Goal: Task Accomplishment & Management: Use online tool/utility

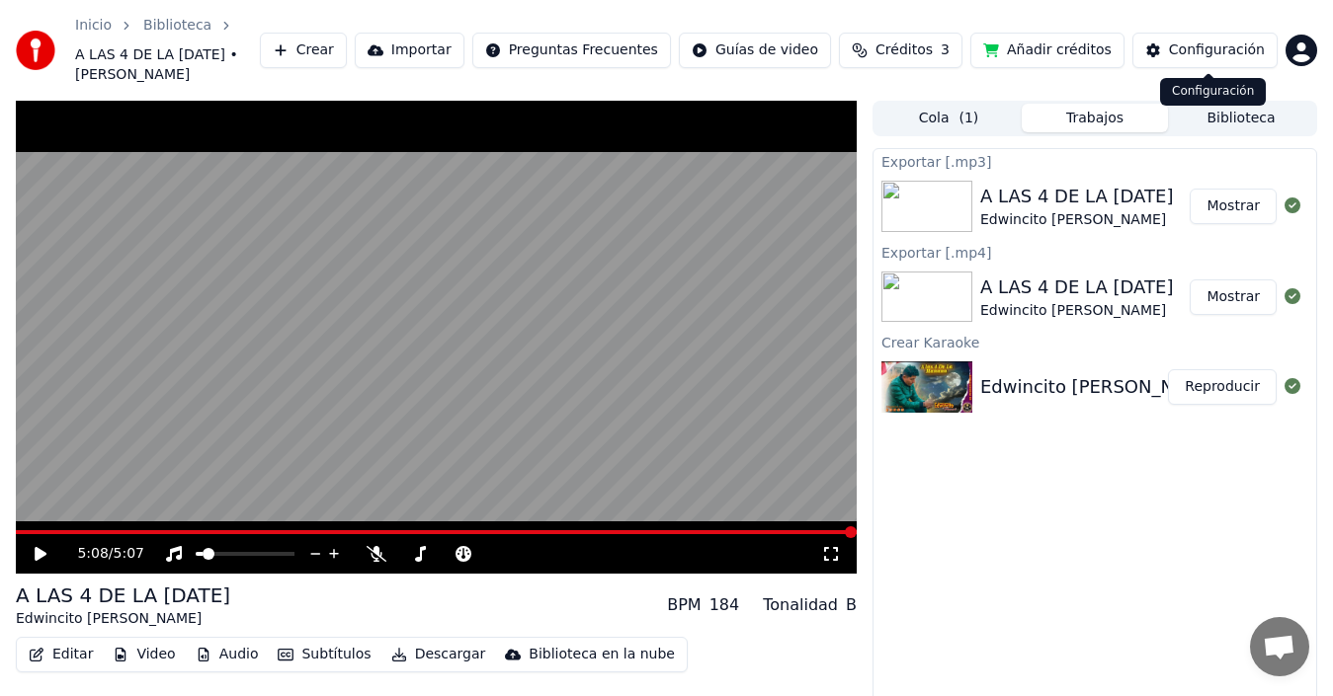
scroll to position [51, 0]
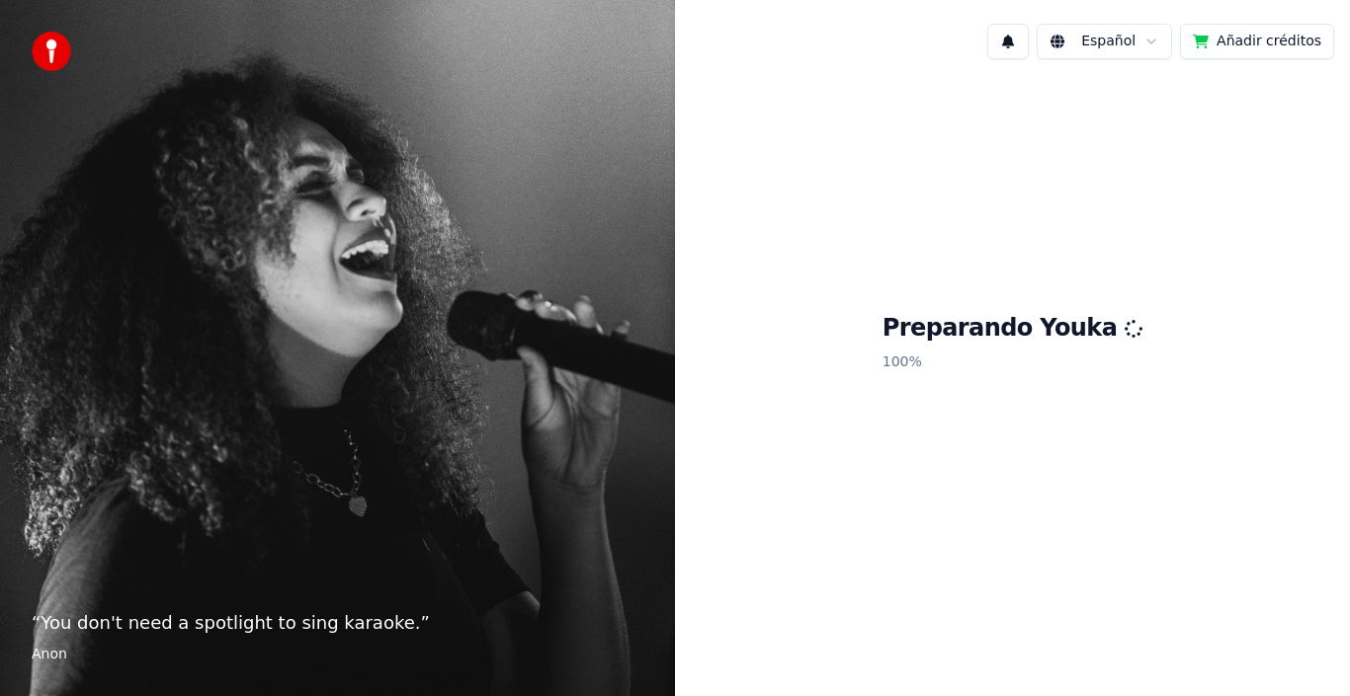
click at [1270, 44] on button "Añadir créditos" at bounding box center [1257, 42] width 154 height 36
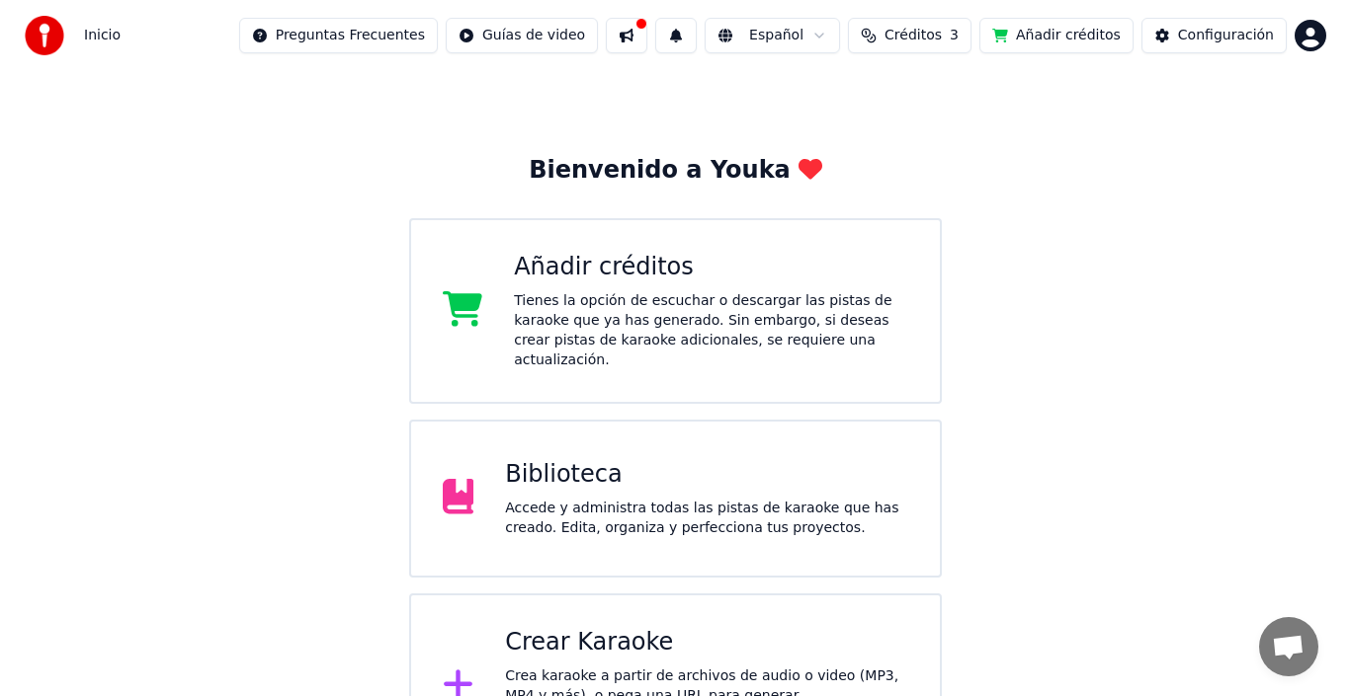
scroll to position [78, 0]
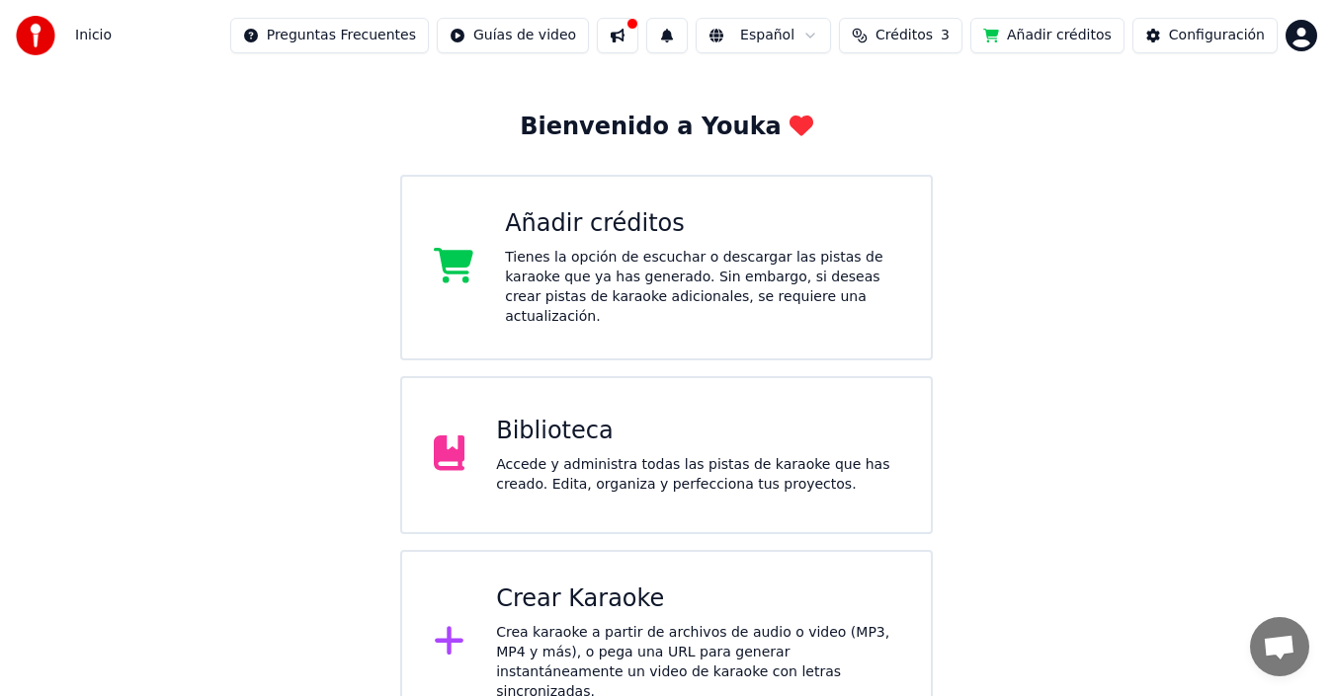
click at [817, 624] on div "Crea karaoke a partir de archivos de audio o video (MP3, MP4 y más), o pega una…" at bounding box center [697, 662] width 403 height 79
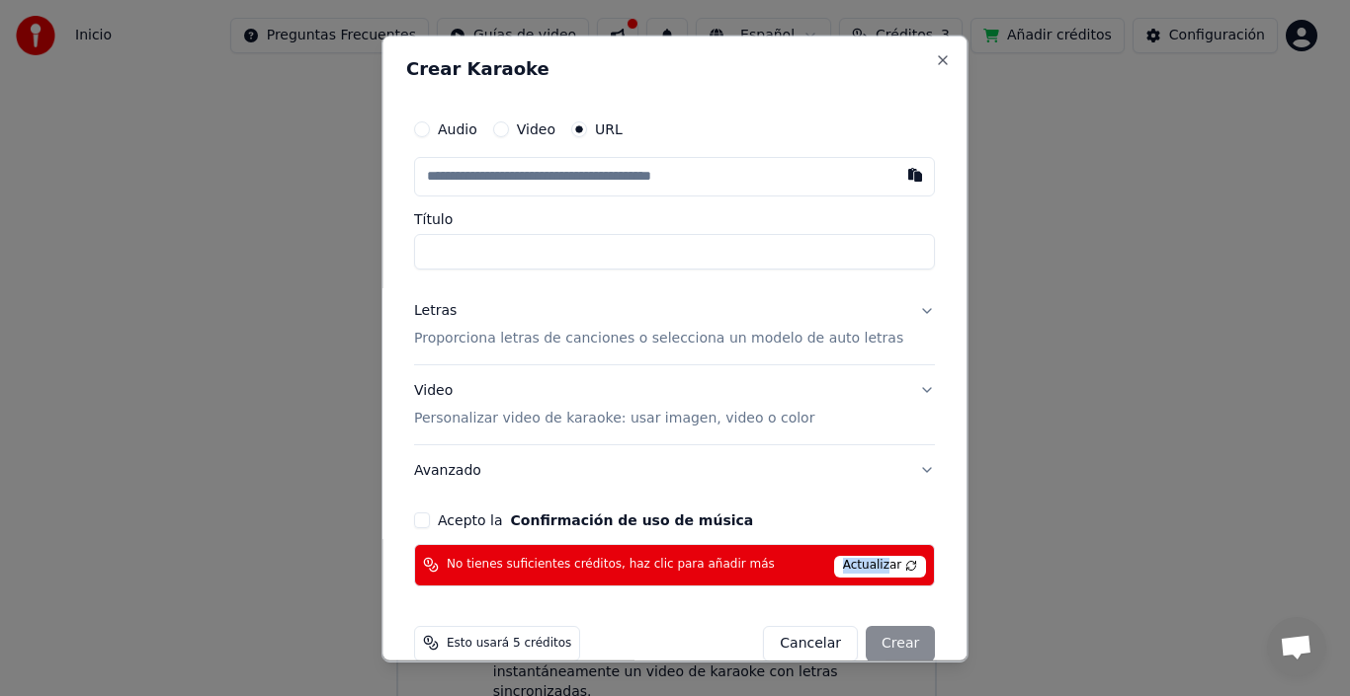
click at [861, 555] on span "Actualizar" at bounding box center [880, 566] width 93 height 22
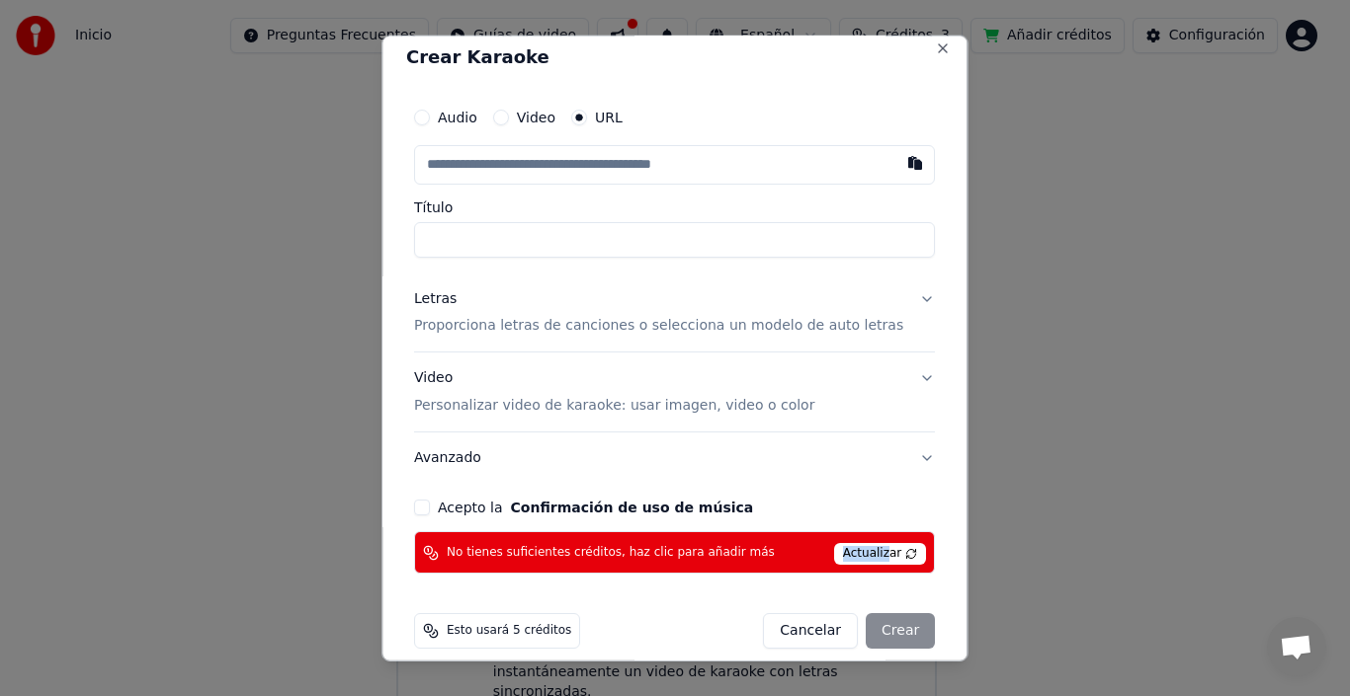
scroll to position [31, 0]
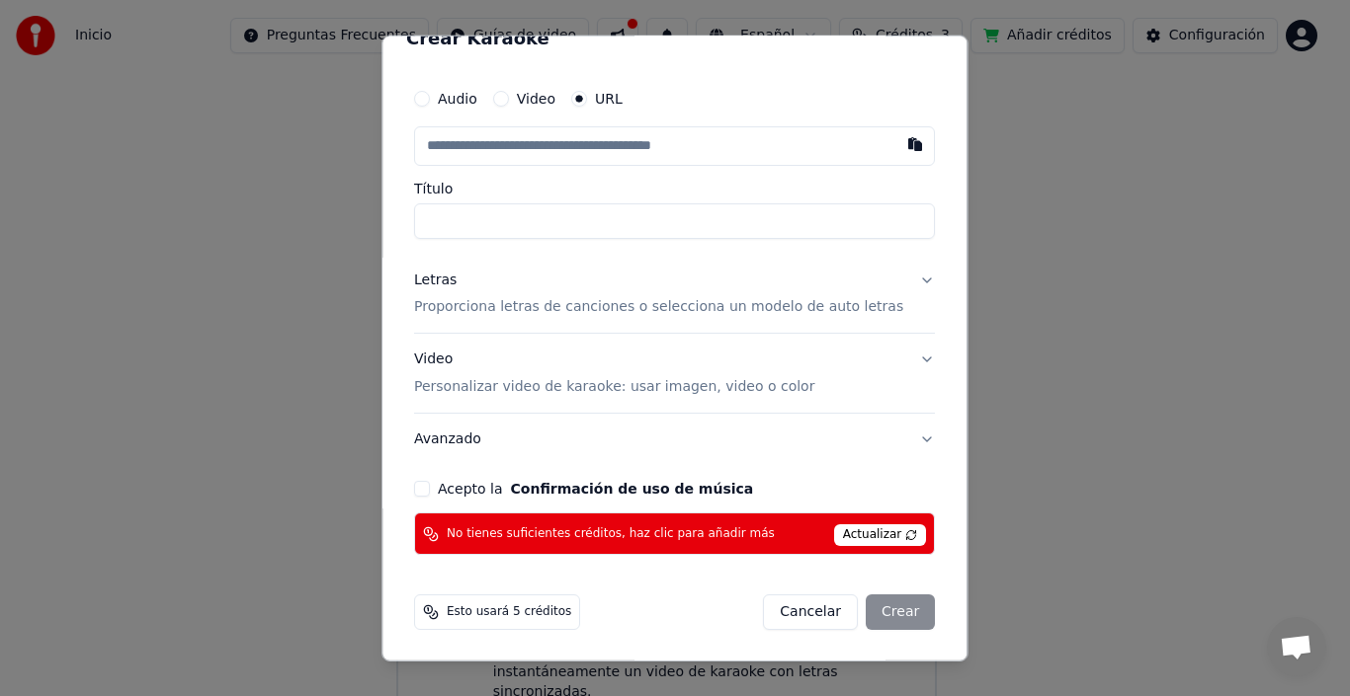
click at [541, 626] on div "Esto usará 5 créditos" at bounding box center [497, 613] width 166 height 36
click at [544, 619] on span "Esto usará 5 créditos" at bounding box center [509, 613] width 124 height 16
drag, startPoint x: 556, startPoint y: 606, endPoint x: 425, endPoint y: 625, distance: 132.9
click at [425, 625] on div "Esto usará 5 créditos Cancelar Crear" at bounding box center [674, 612] width 536 height 51
click at [569, 421] on button "Avanzado" at bounding box center [674, 439] width 521 height 51
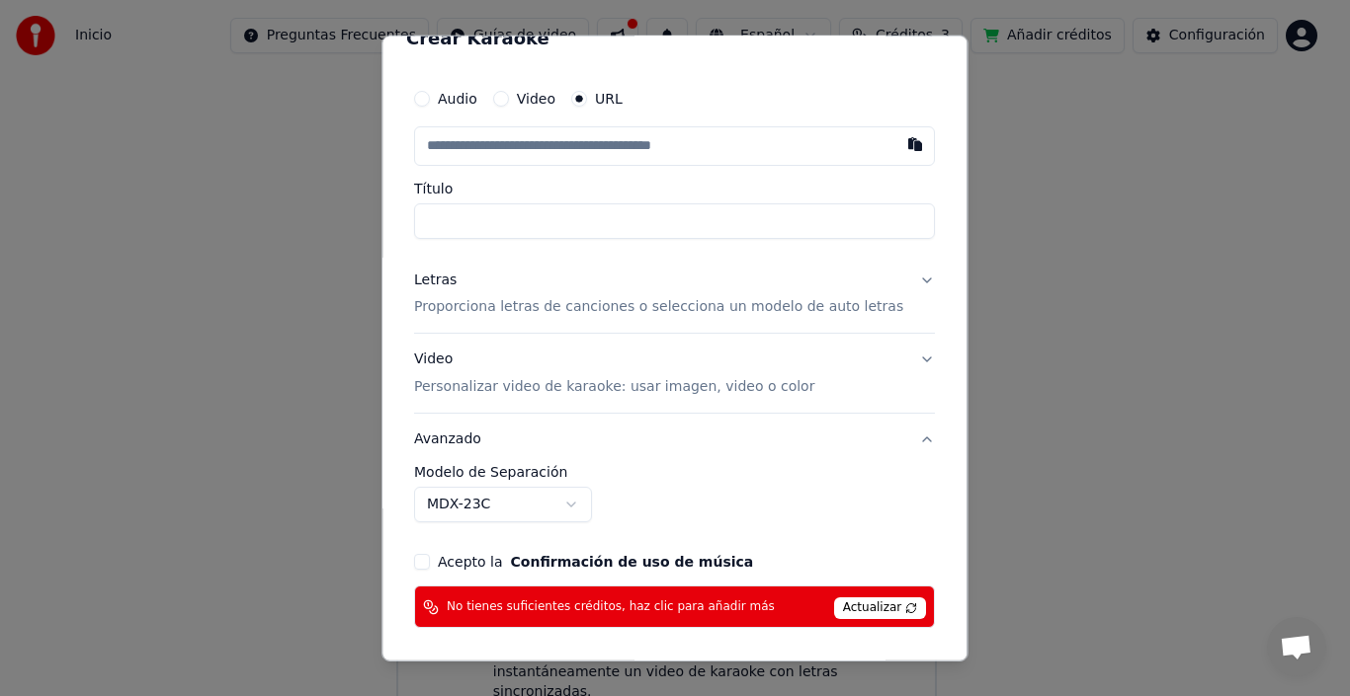
click at [662, 208] on input "Título" at bounding box center [674, 221] width 521 height 36
paste input "**********"
type input "**********"
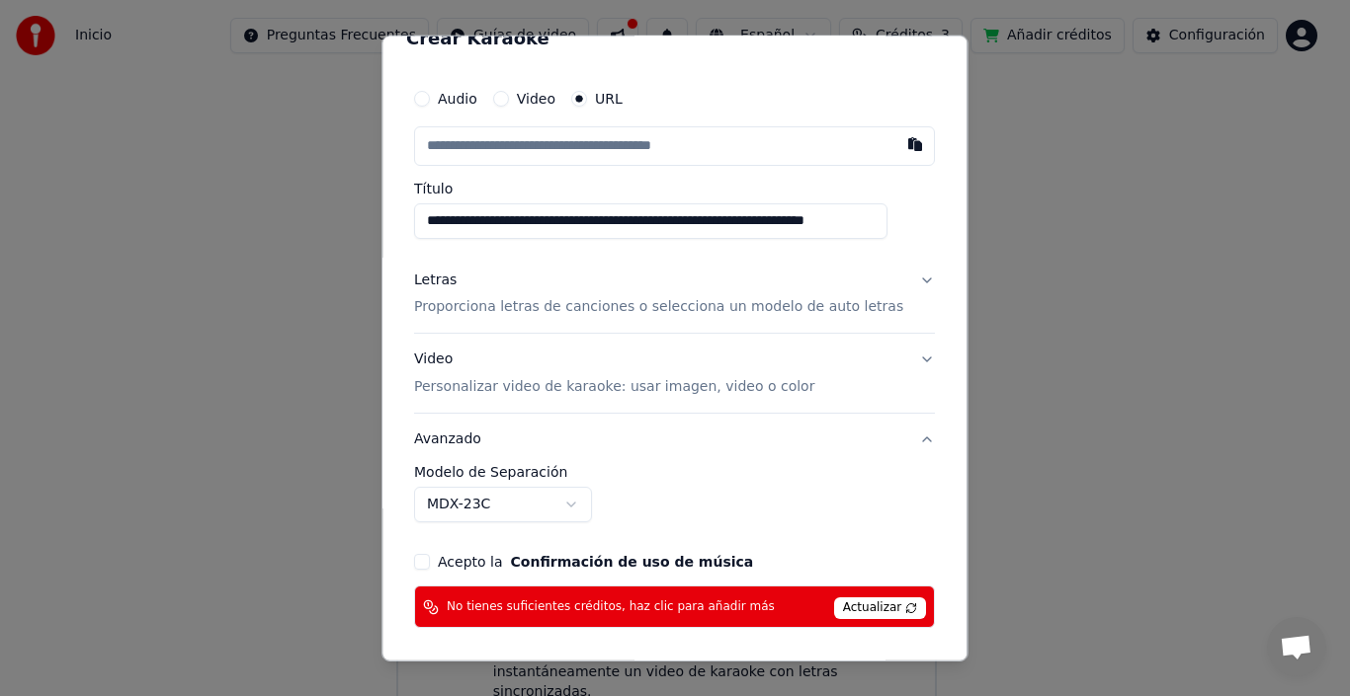
click at [679, 371] on div "Video Personalizar video de karaoke: usar imagen, video o color" at bounding box center [614, 373] width 400 height 47
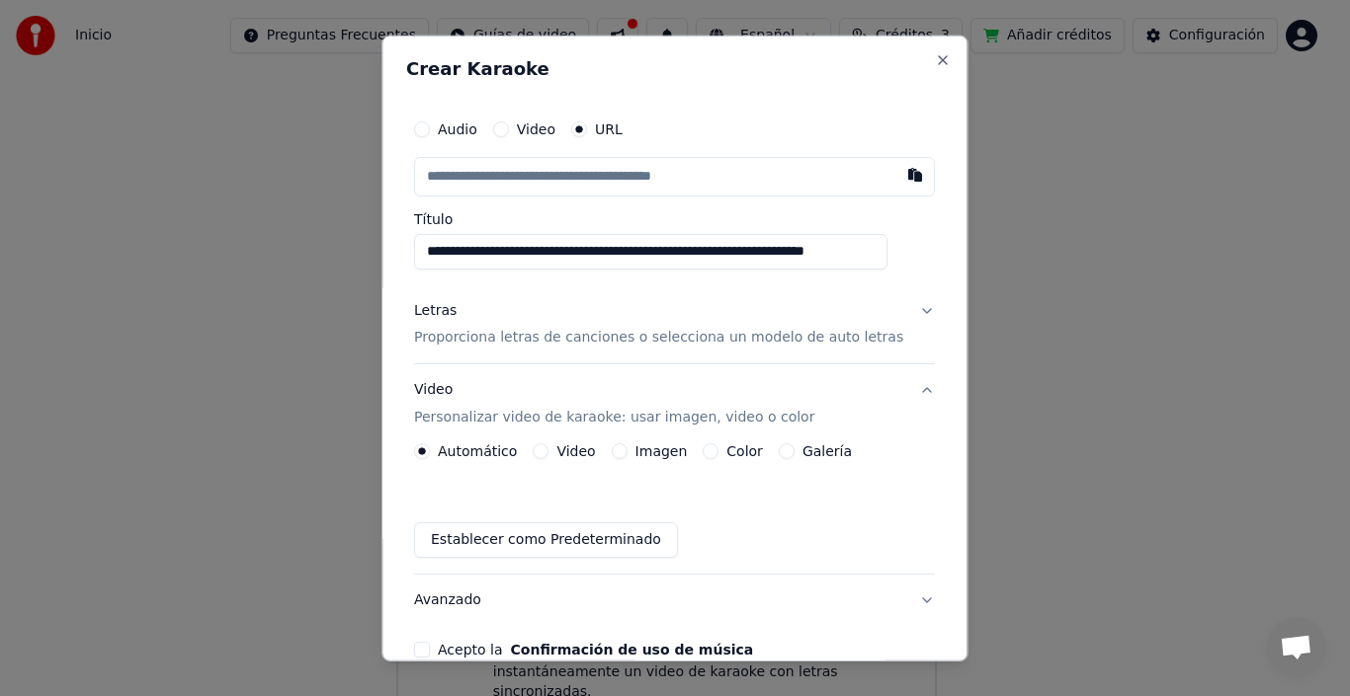
click at [778, 167] on input "text" at bounding box center [674, 176] width 521 height 40
paste input "**********"
type input "**********"
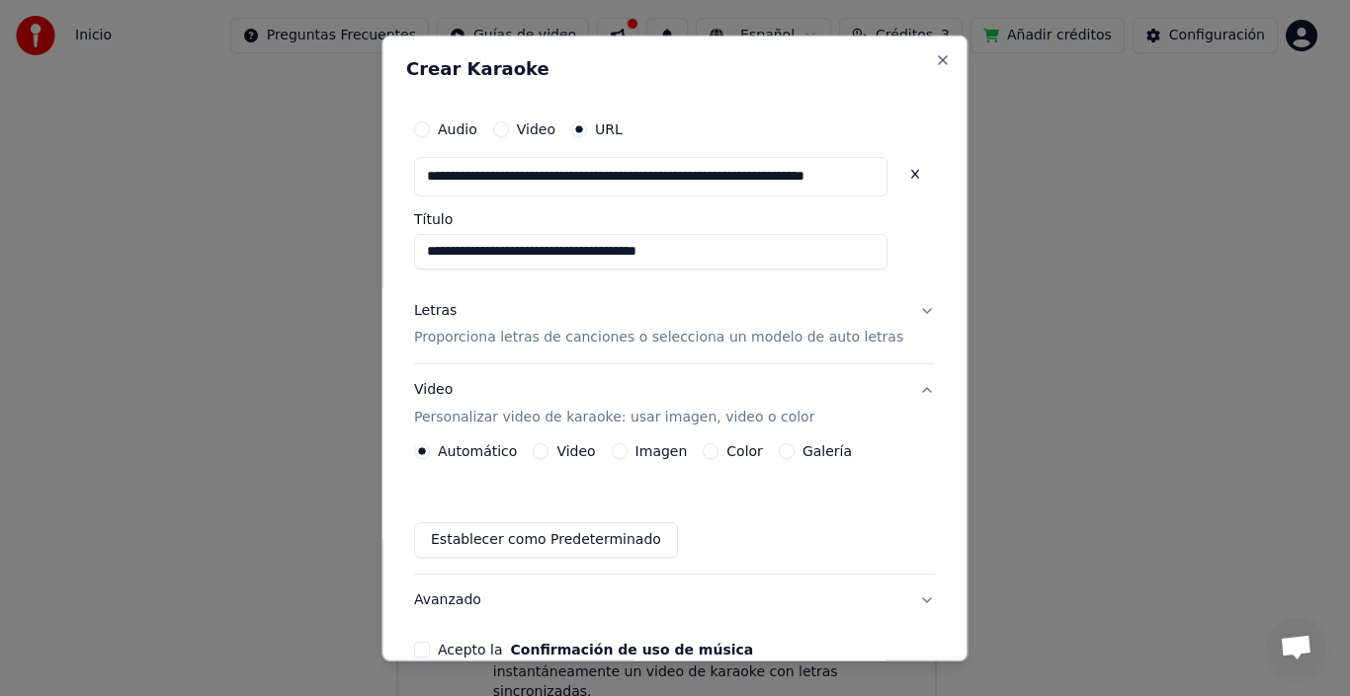
type input "**********"
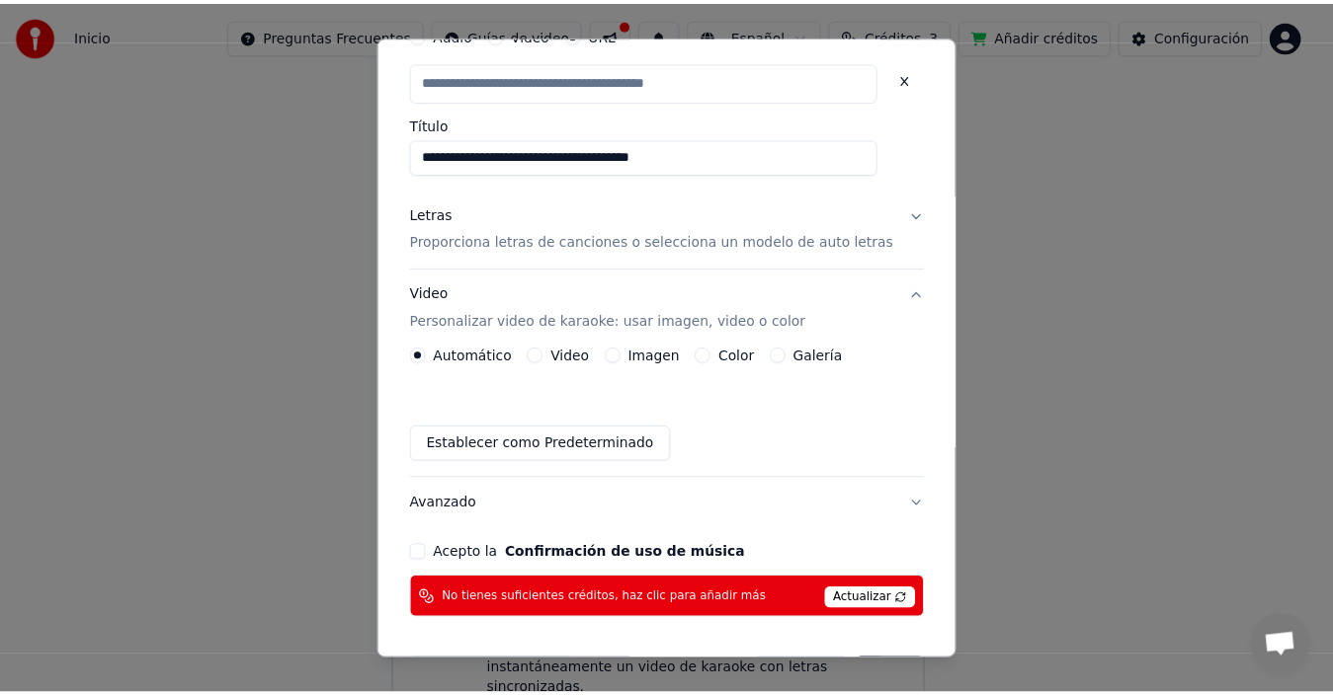
scroll to position [161, 0]
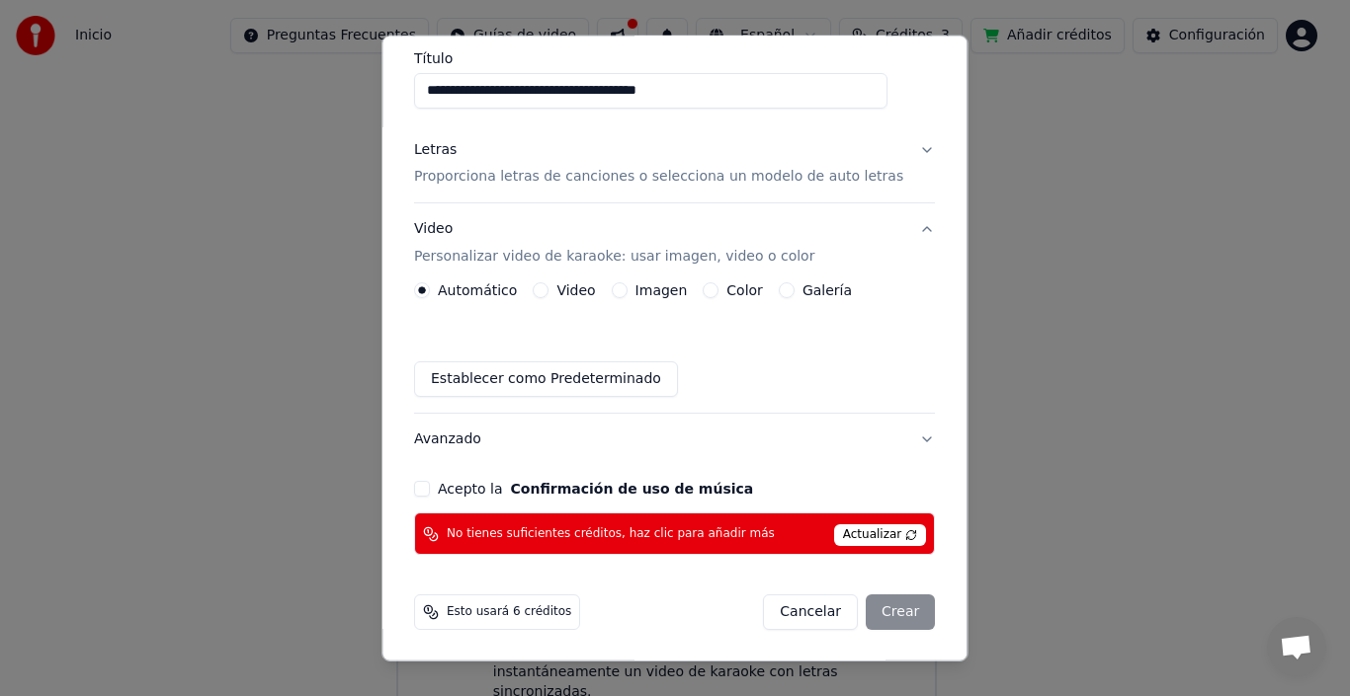
click at [867, 604] on div "Cancelar Crear" at bounding box center [850, 613] width 172 height 36
click at [868, 603] on div "Cancelar Crear" at bounding box center [850, 613] width 172 height 36
type input "**********"
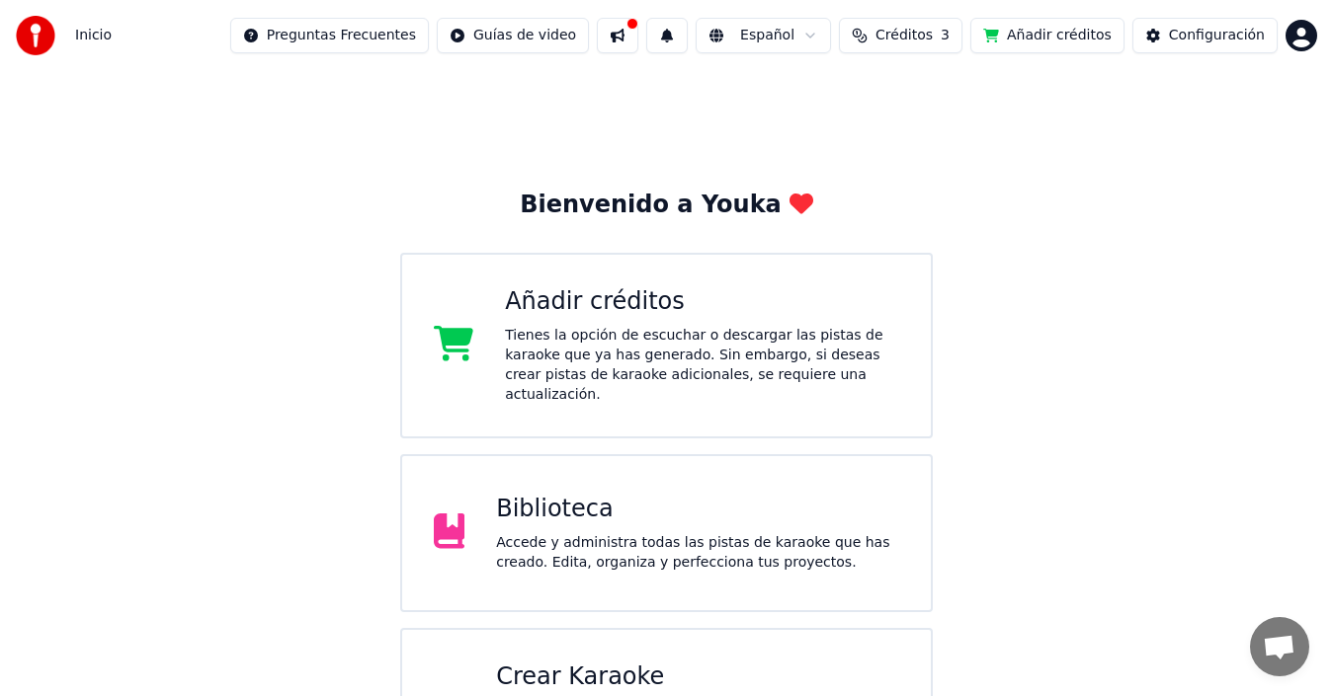
click at [748, 662] on div "Crear Karaoke" at bounding box center [697, 678] width 403 height 32
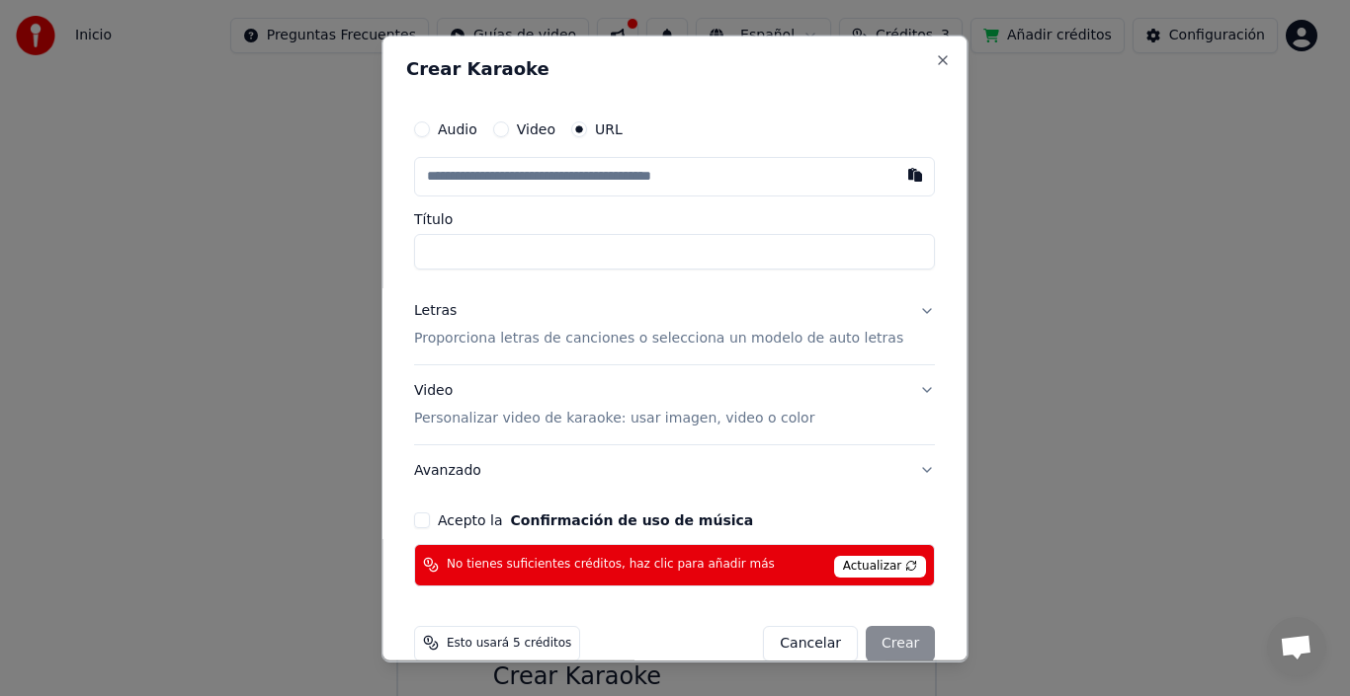
click at [518, 137] on div "Audio Video URL" at bounding box center [674, 129] width 521 height 40
click at [509, 128] on button "Video" at bounding box center [501, 129] width 16 height 16
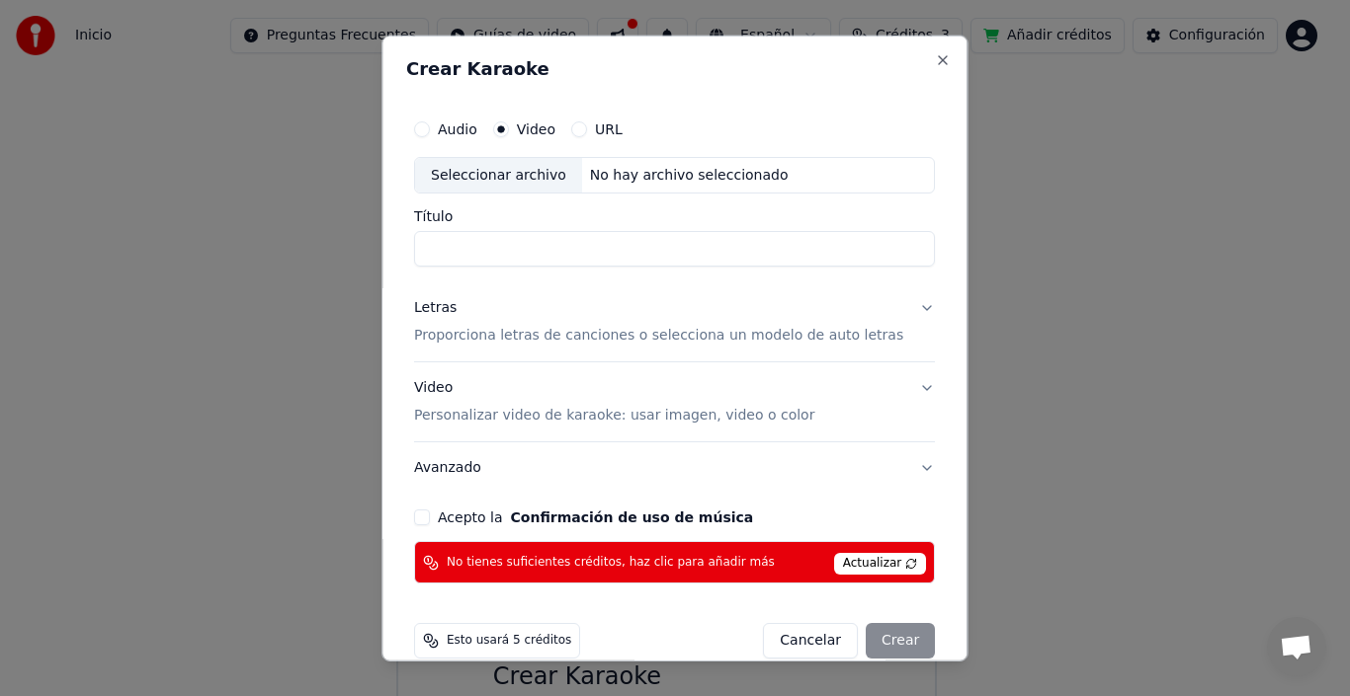
click at [560, 180] on div "Seleccionar archivo" at bounding box center [498, 175] width 167 height 36
type input "**********"
click at [877, 640] on div "Cancelar Crear" at bounding box center [850, 641] width 172 height 36
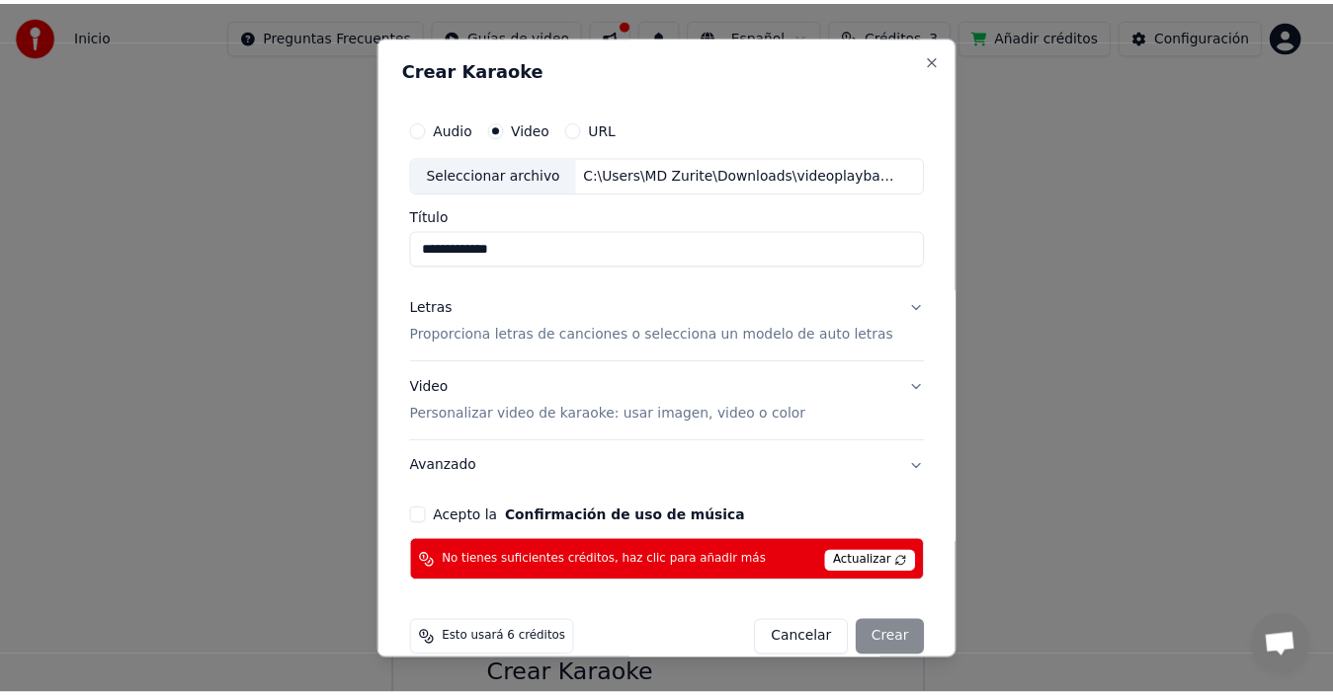
scroll to position [29, 0]
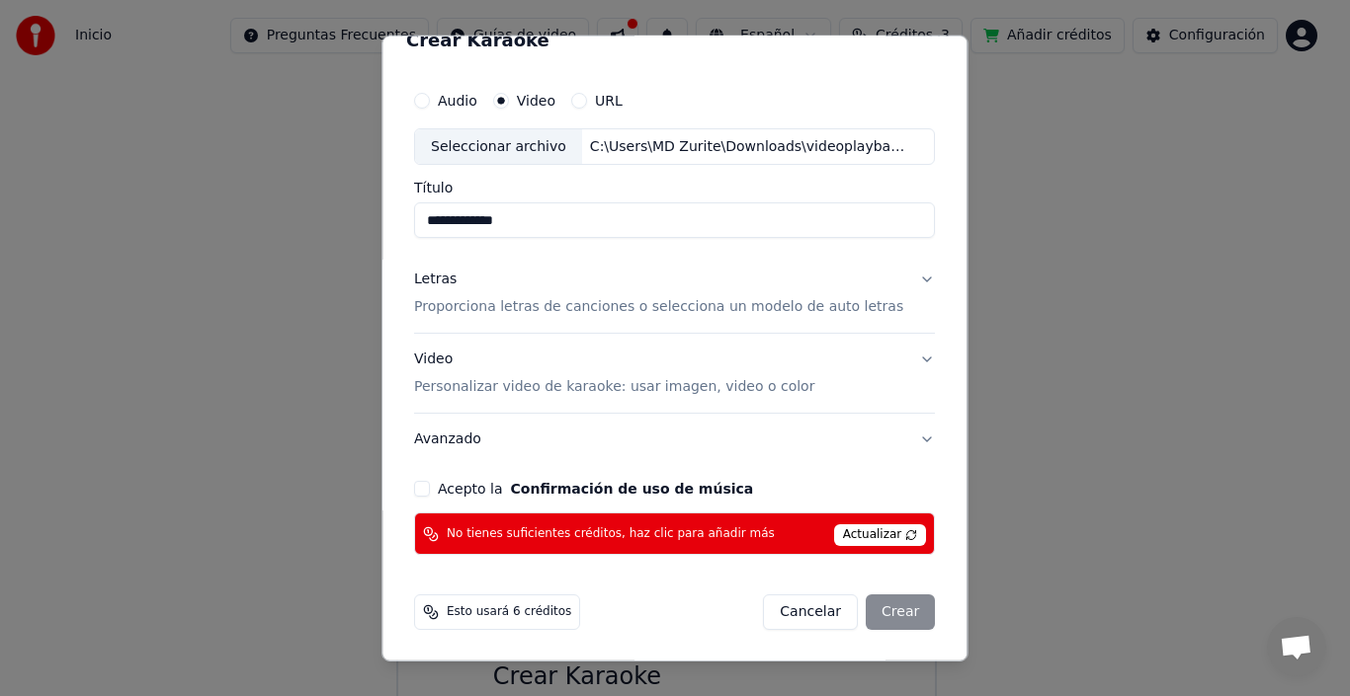
click at [430, 489] on button "Acepto la Confirmación de uso de música" at bounding box center [422, 489] width 16 height 16
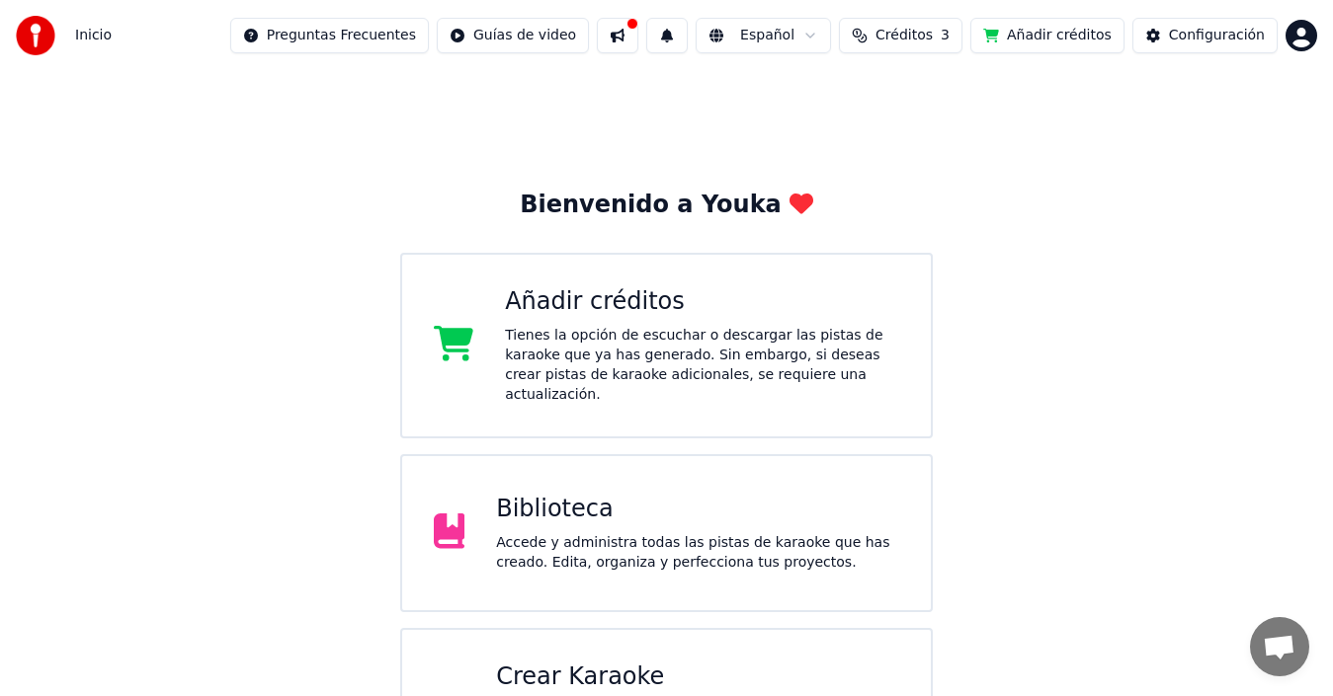
click at [962, 39] on button "Créditos 3" at bounding box center [900, 36] width 123 height 36
click at [827, 127] on td "15" at bounding box center [816, 132] width 78 height 36
click at [927, 189] on button "Actualizar" at bounding box center [919, 183] width 118 height 36
click at [927, 190] on button "Actualizar" at bounding box center [919, 183] width 118 height 36
click at [1024, 102] on th "Expiración (días)" at bounding box center [997, 94] width 131 height 40
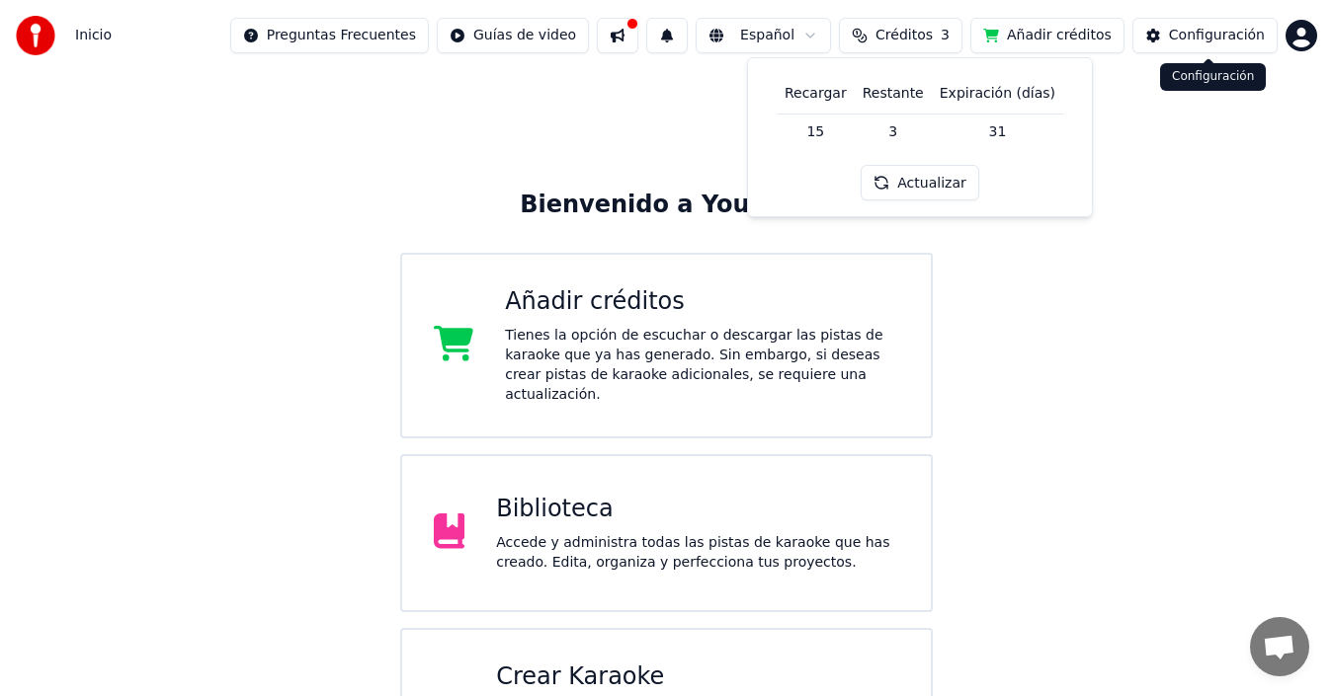
click at [1193, 27] on div "Configuración" at bounding box center [1217, 36] width 96 height 20
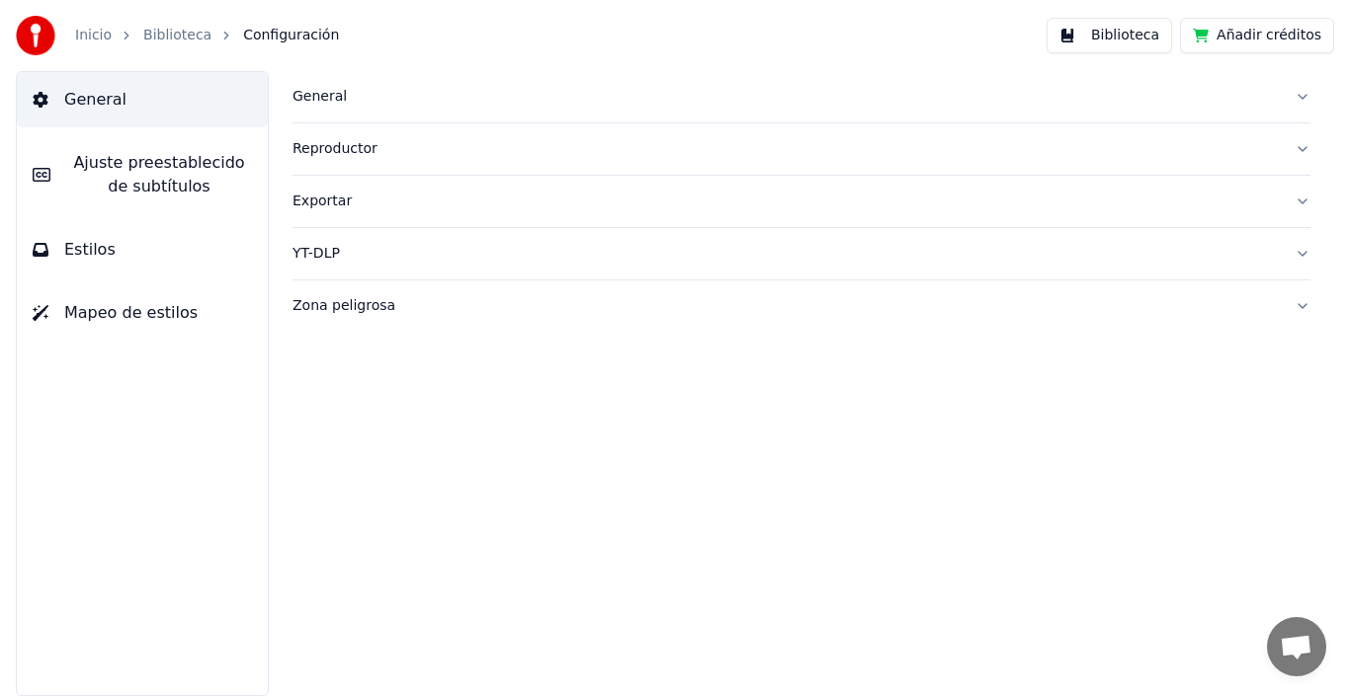
click at [516, 144] on div "Reproductor" at bounding box center [785, 149] width 986 height 20
click at [140, 193] on span "Ajuste preestablecido de subtítulos" at bounding box center [159, 174] width 186 height 47
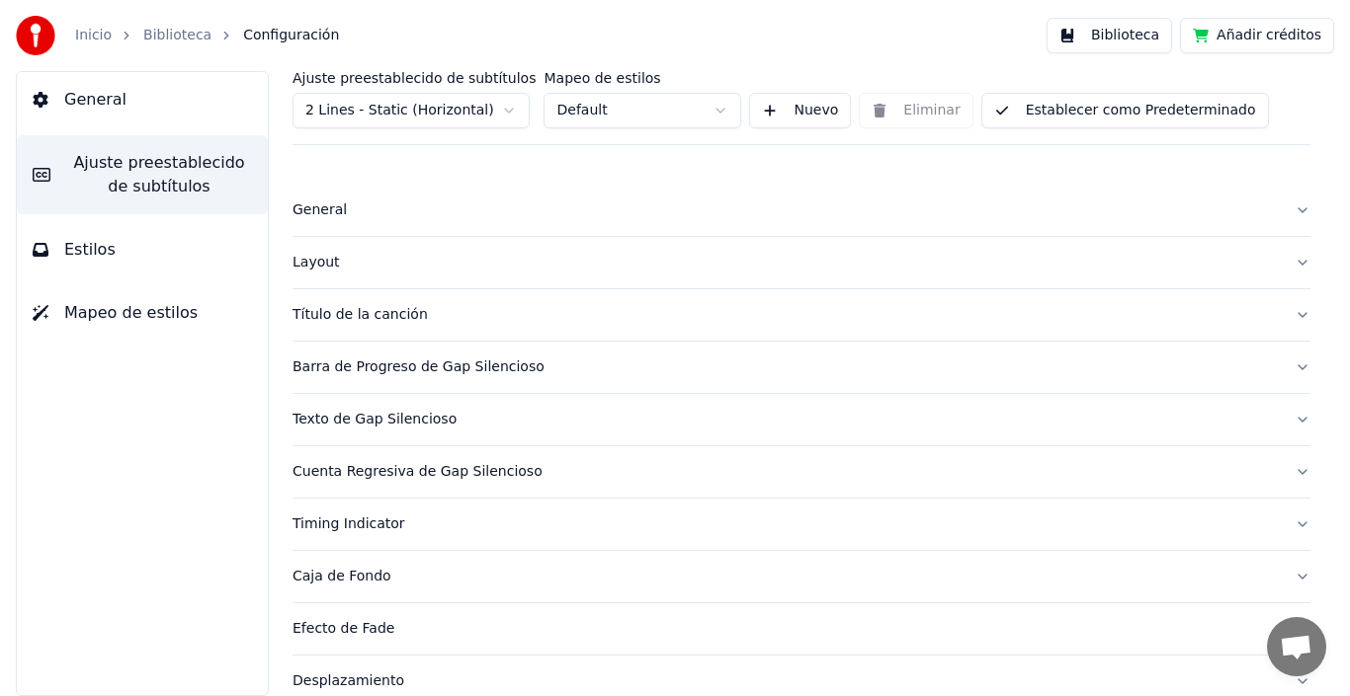
click at [124, 237] on button "Estilos" at bounding box center [142, 249] width 251 height 55
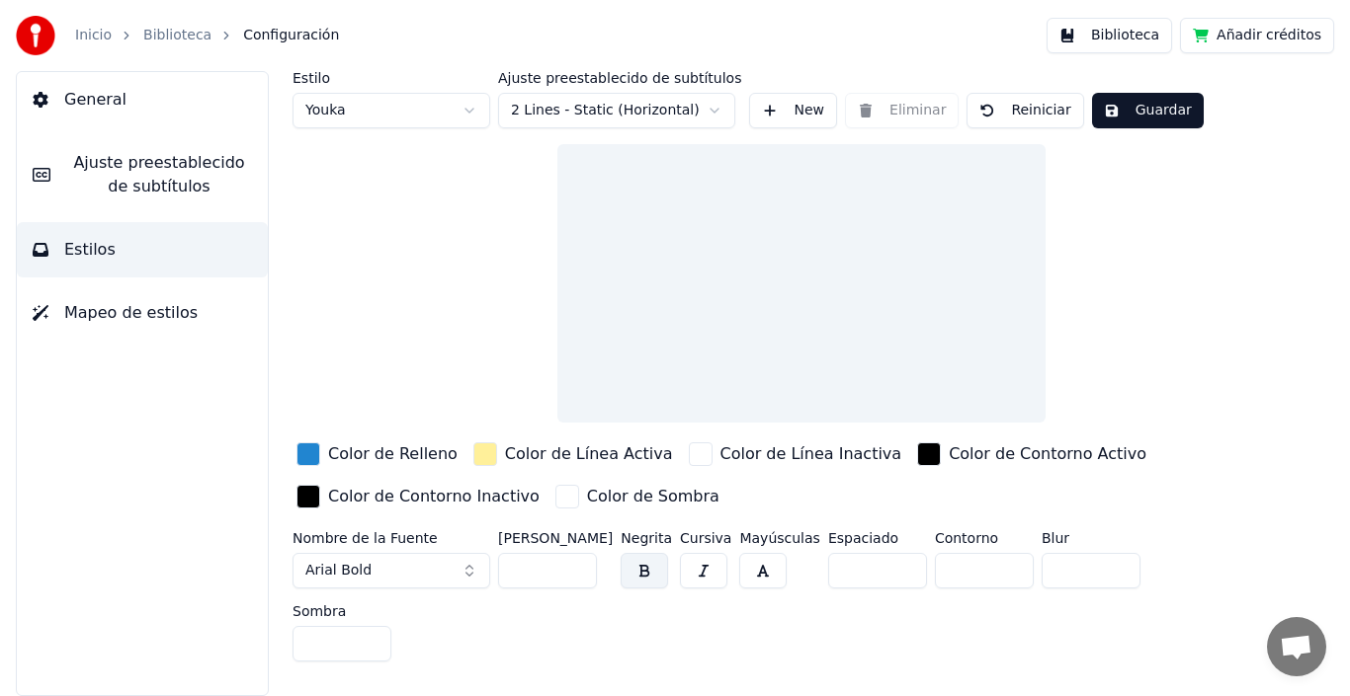
click at [135, 94] on button "General" at bounding box center [142, 99] width 251 height 55
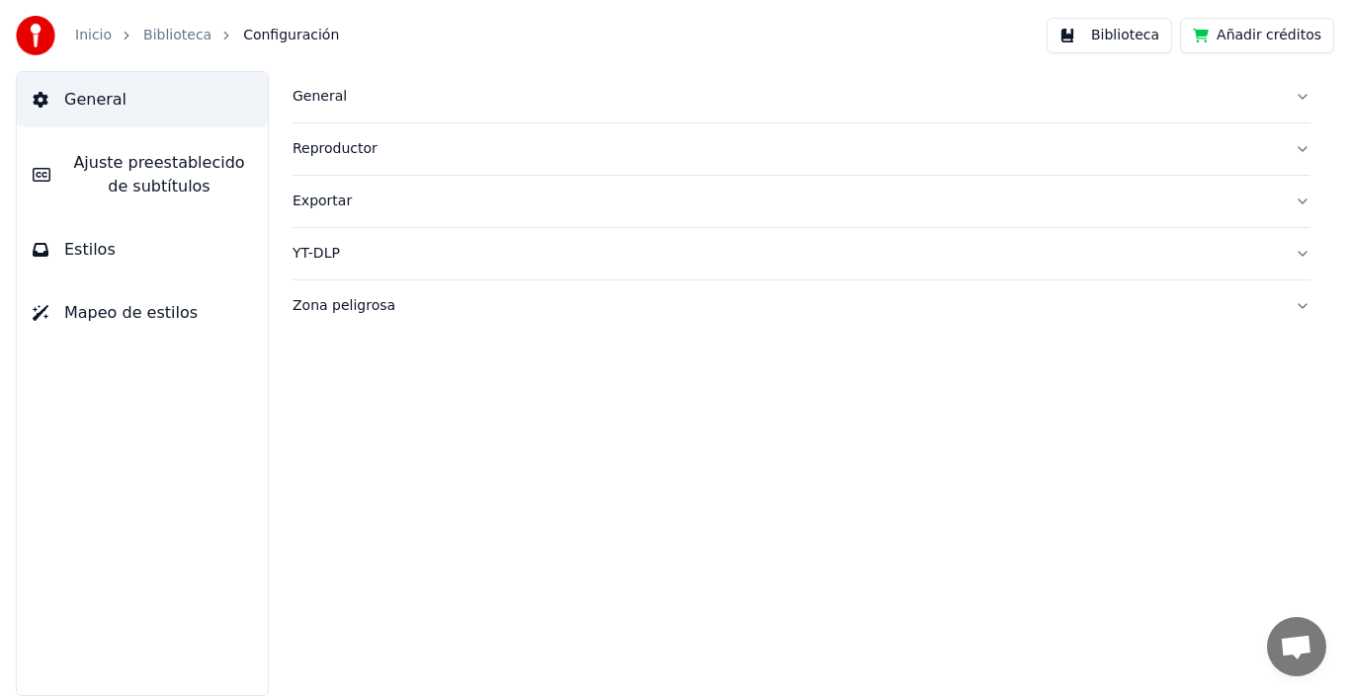
click at [113, 38] on div "Inicio" at bounding box center [104, 36] width 58 height 20
click at [149, 32] on link "Biblioteca" at bounding box center [177, 36] width 68 height 20
